Goal: Transaction & Acquisition: Subscribe to service/newsletter

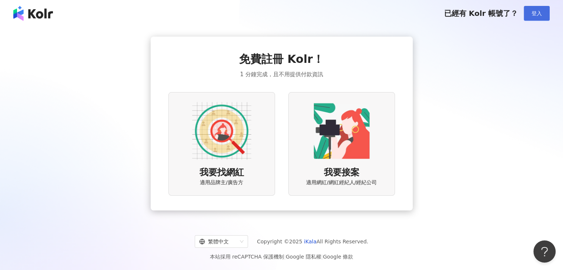
click at [530, 13] on button "登入" at bounding box center [537, 13] width 26 height 15
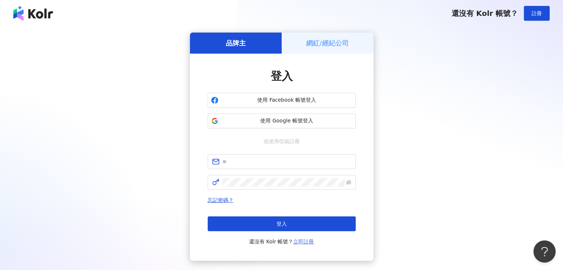
click at [307, 244] on link "立即註冊" at bounding box center [303, 242] width 21 height 6
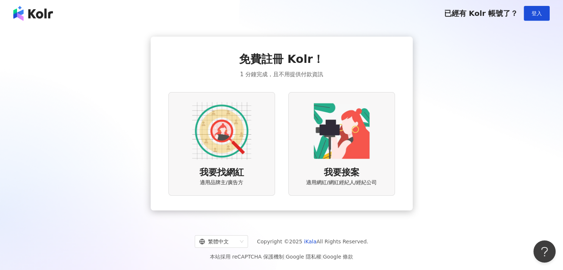
click at [368, 140] on img at bounding box center [341, 130] width 59 height 59
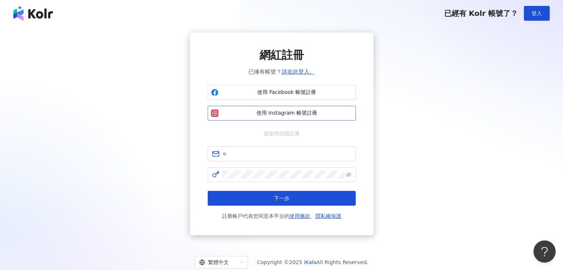
click at [292, 115] on span "使用 Instagram 帳號註冊" at bounding box center [286, 113] width 131 height 7
click at [314, 91] on span "使用 Facebook 帳號註冊" at bounding box center [286, 92] width 131 height 7
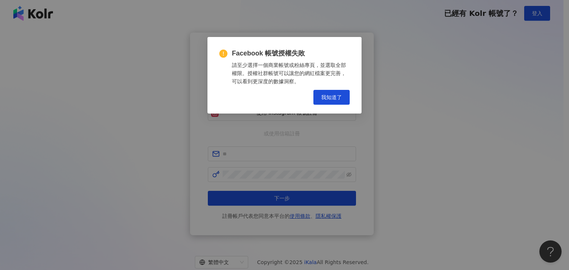
click at [338, 95] on span "我知道了" at bounding box center [331, 97] width 21 height 6
